Goal: Information Seeking & Learning: Learn about a topic

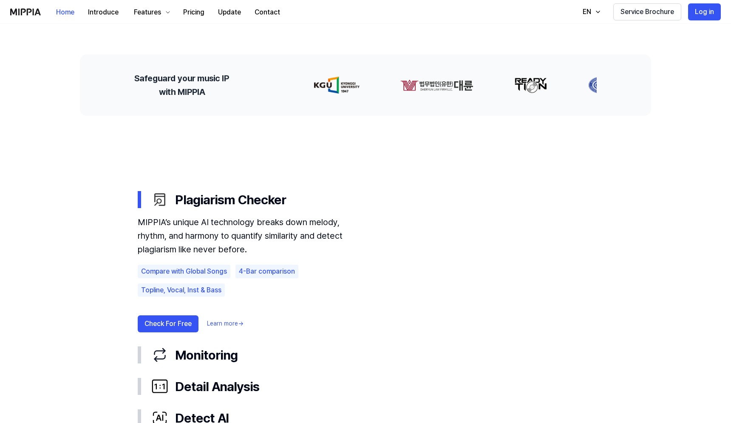
scroll to position [350, 0]
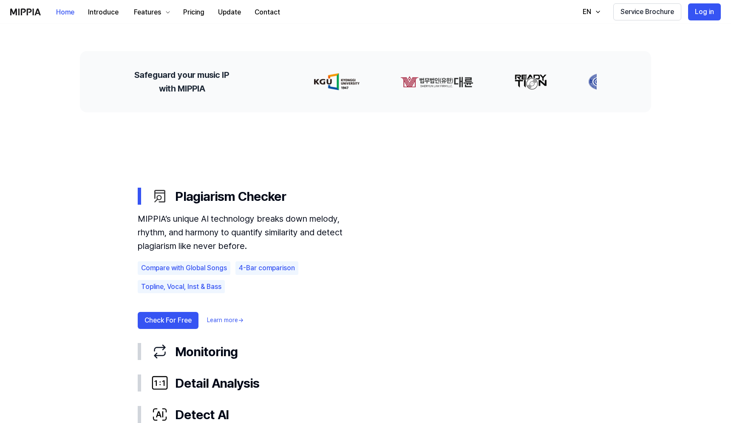
click at [487, 258] on video at bounding box center [491, 248] width 204 height 136
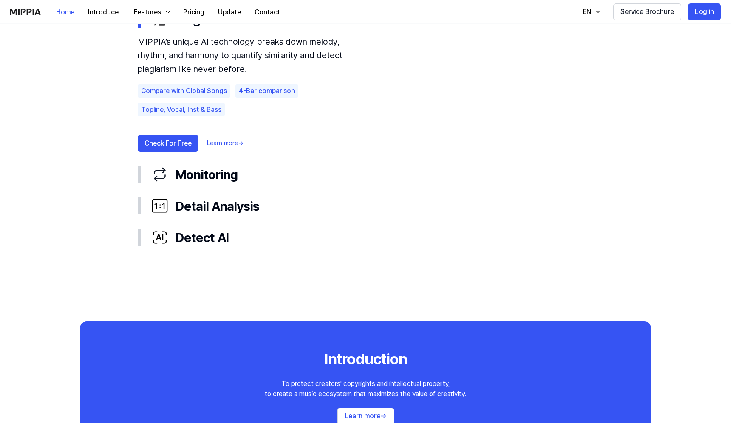
scroll to position [542, 0]
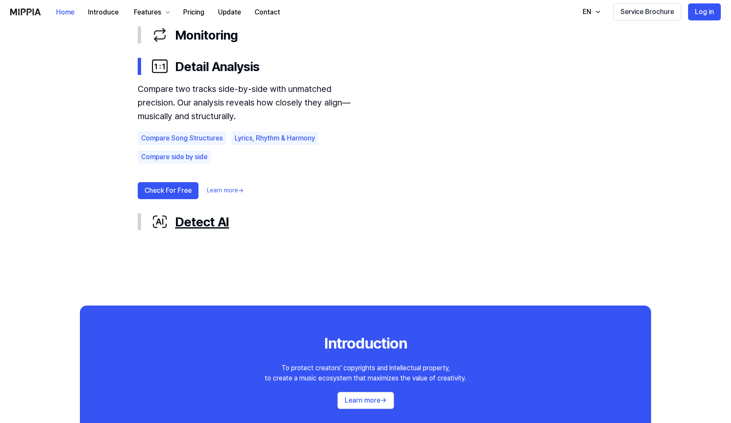
click at [169, 223] on div "Detect AI" at bounding box center [372, 222] width 442 height 18
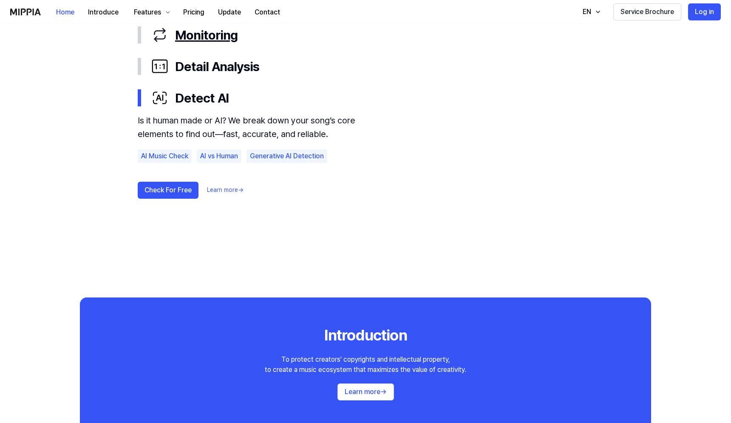
click at [215, 38] on div "Monitoring" at bounding box center [372, 35] width 442 height 18
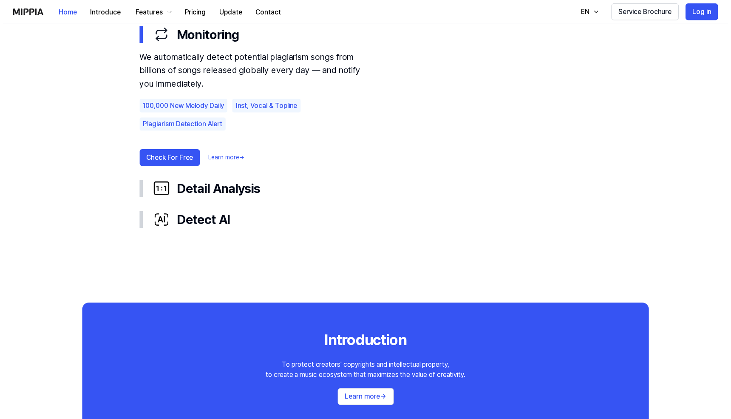
scroll to position [399, 0]
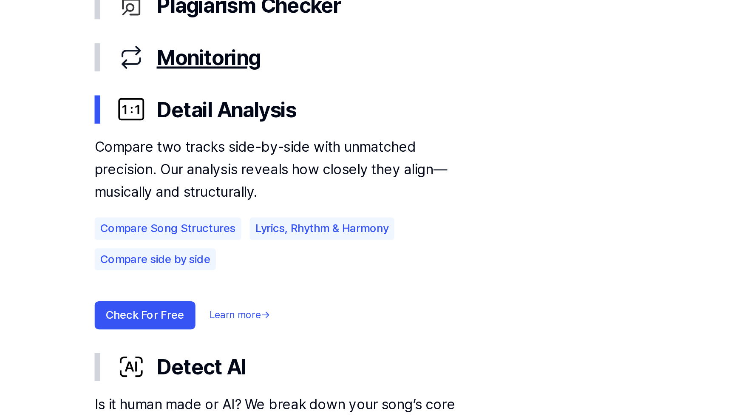
click at [151, 169] on div "Monitoring" at bounding box center [372, 178] width 442 height 18
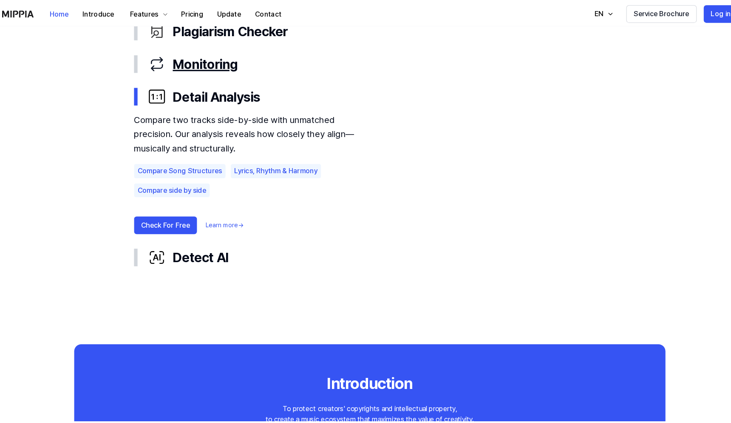
scroll to position [515, 0]
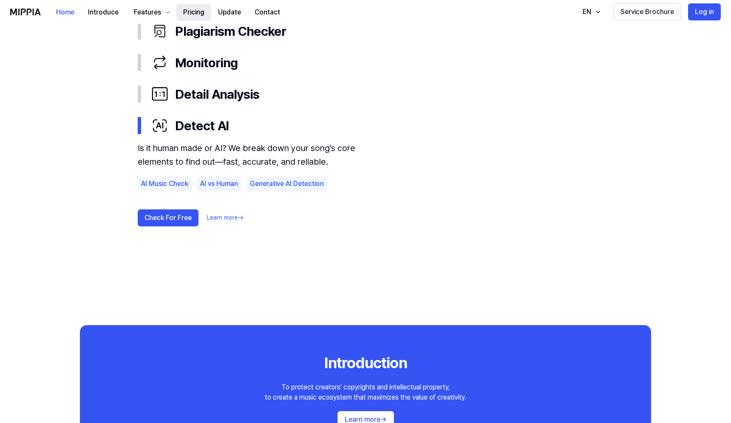
click at [193, 11] on button "Pricing" at bounding box center [193, 12] width 35 height 17
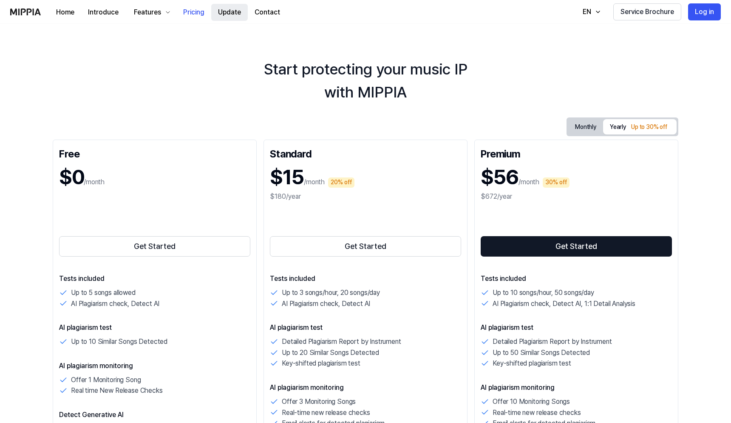
click at [234, 14] on button "Update" at bounding box center [229, 12] width 37 height 17
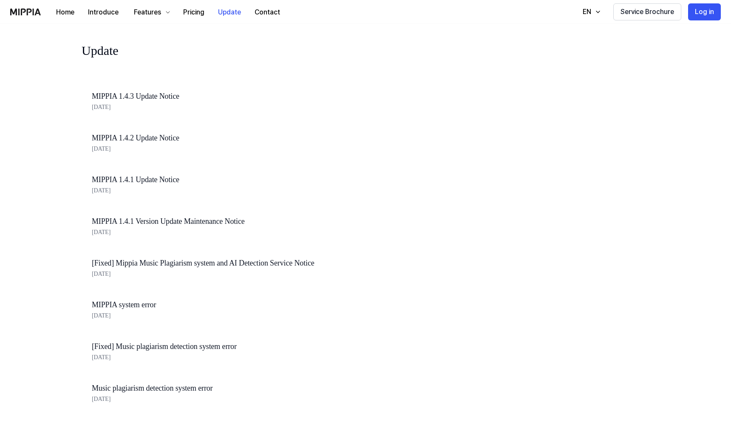
click at [38, 10] on img at bounding box center [25, 12] width 31 height 7
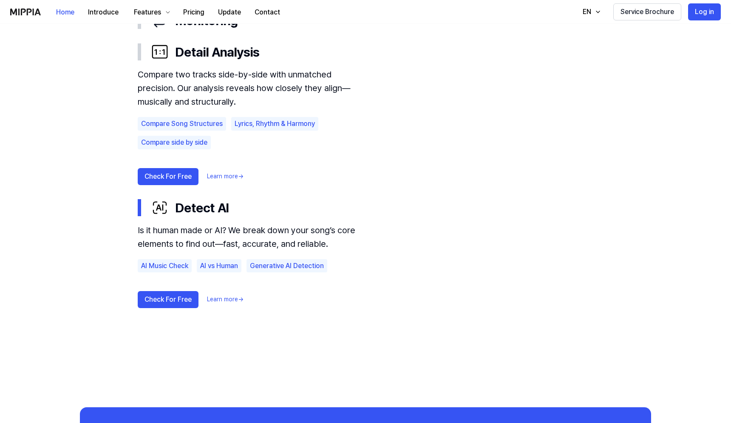
scroll to position [878, 0]
